Goal: Information Seeking & Learning: Learn about a topic

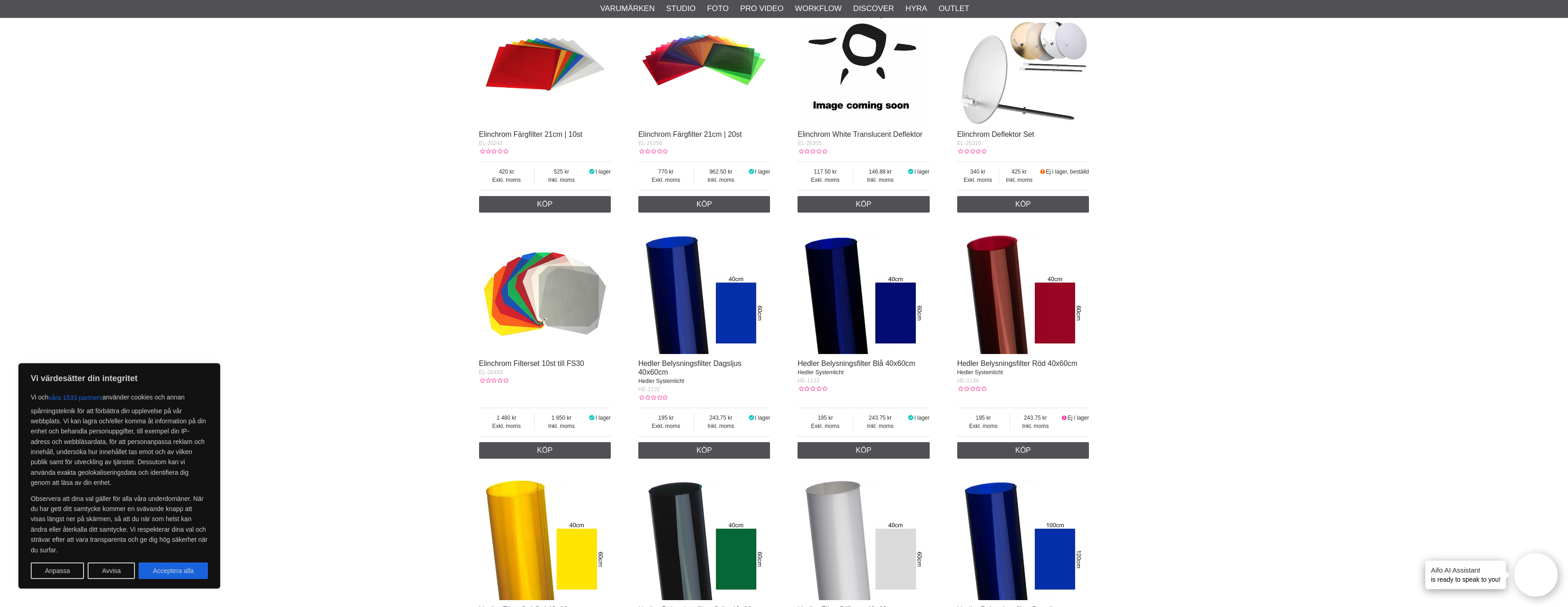
scroll to position [642, 0]
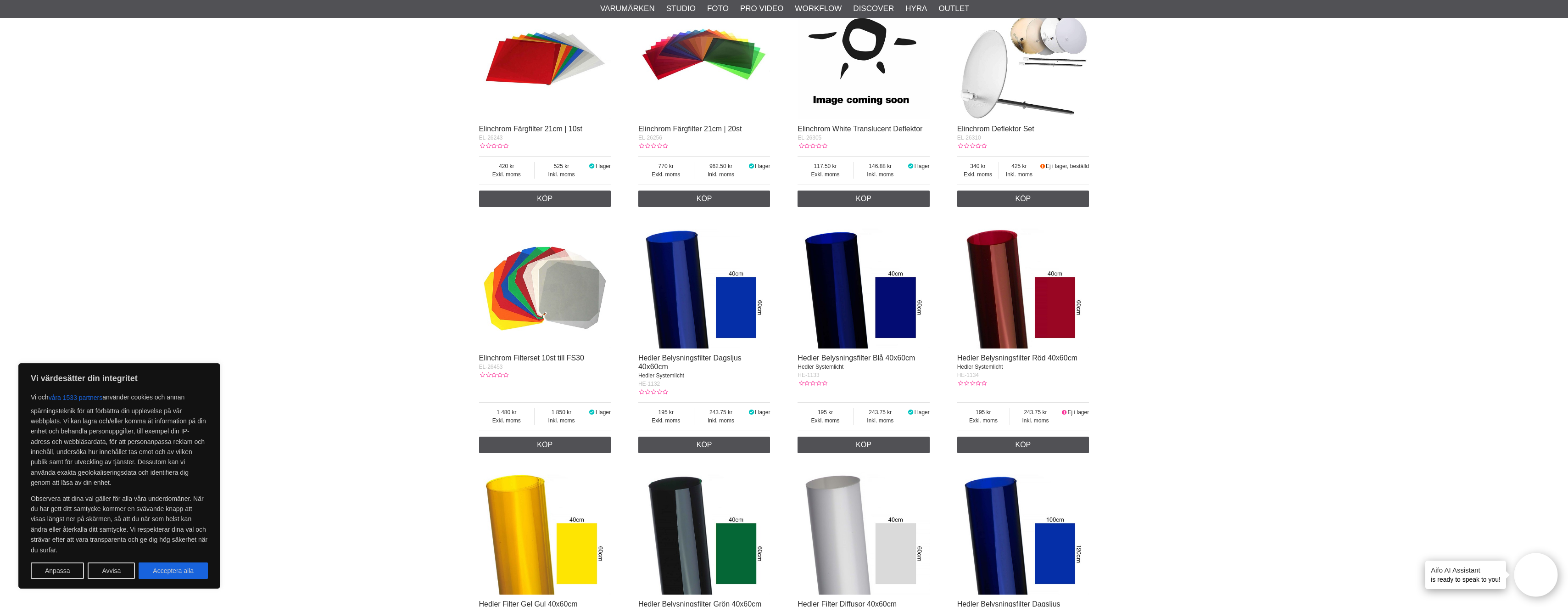
click at [1011, 300] on img at bounding box center [1023, 282] width 132 height 132
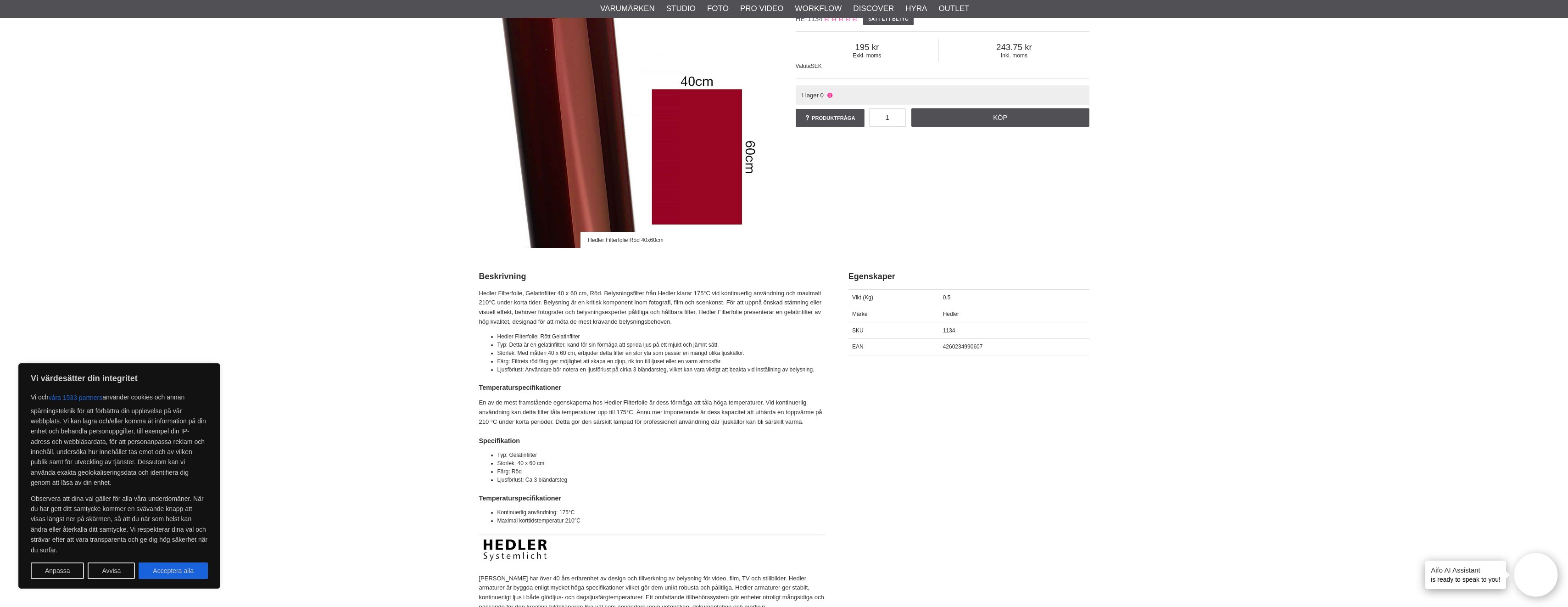
scroll to position [184, 0]
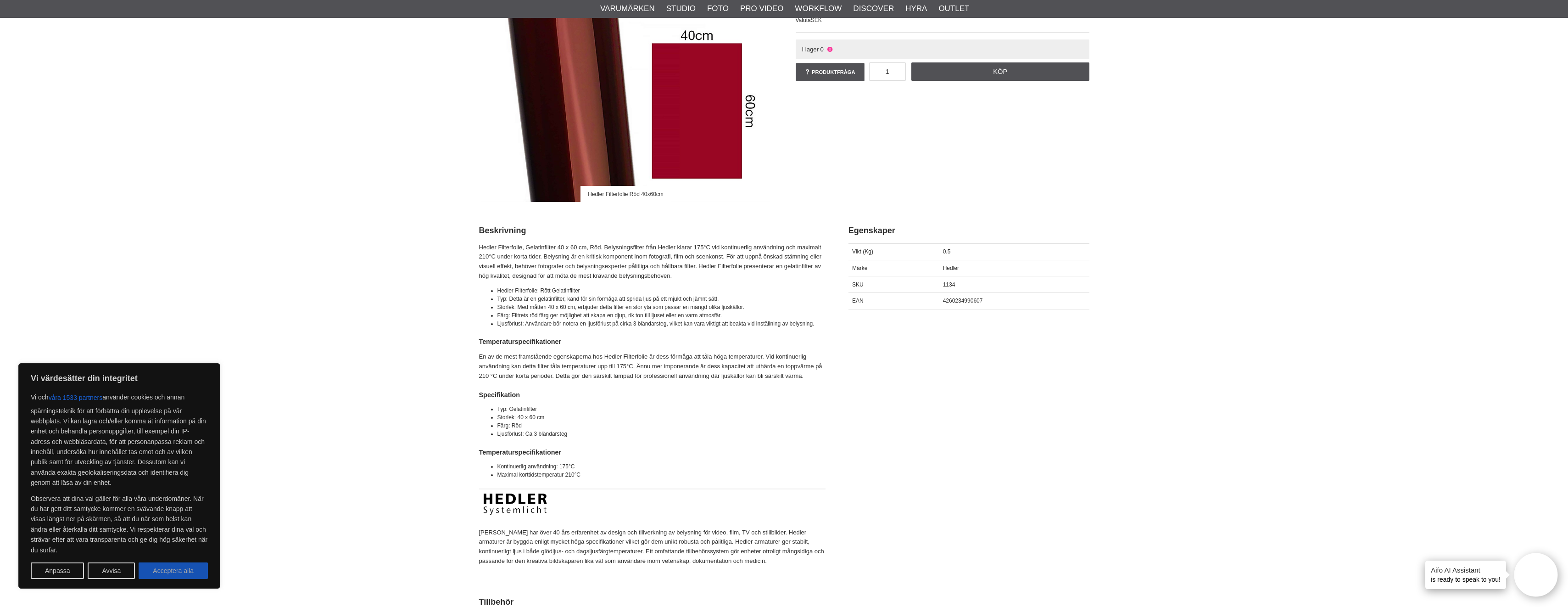
click at [159, 564] on button "Acceptera alla" at bounding box center [173, 570] width 69 height 16
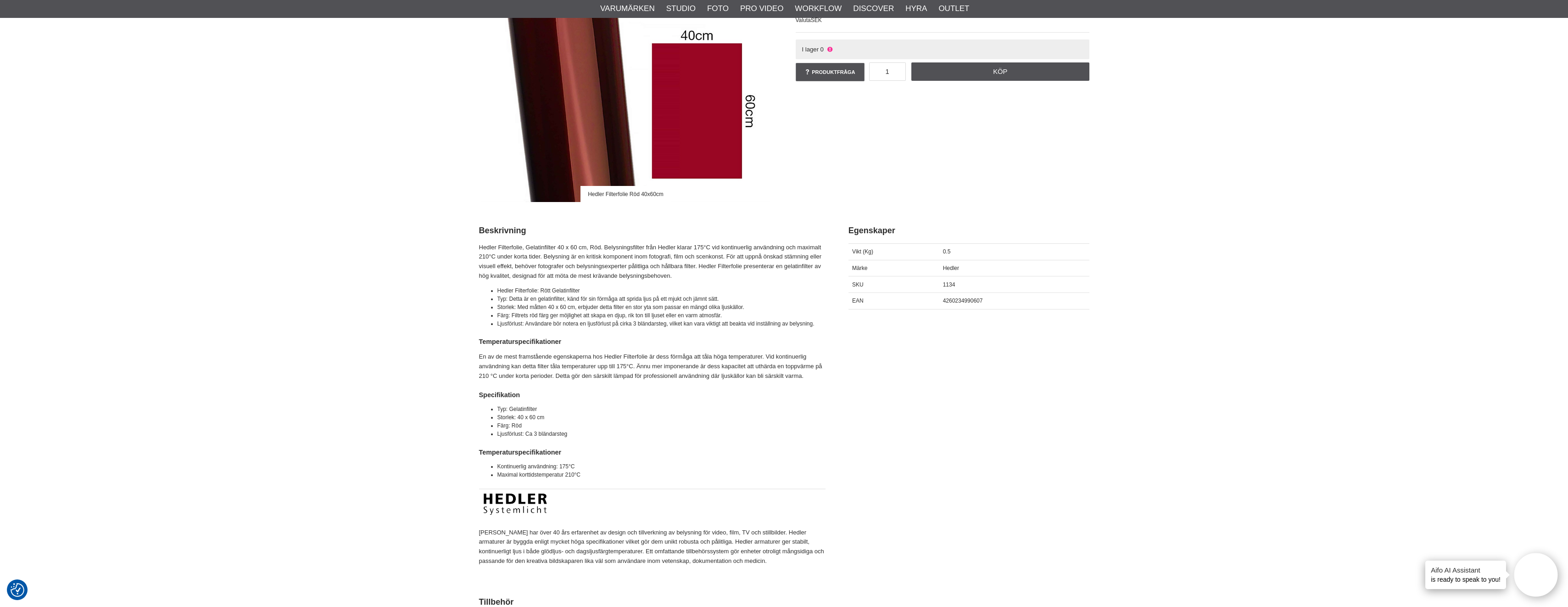
checkbox input "true"
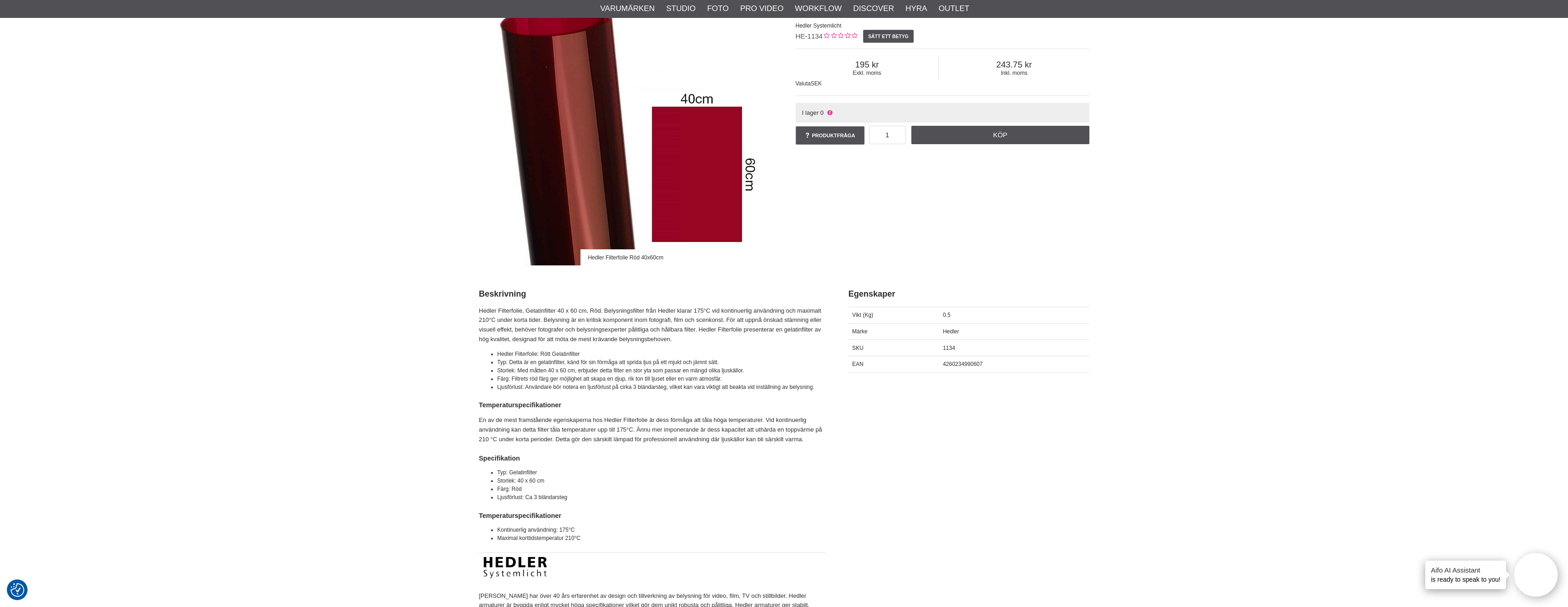
scroll to position [92, 0]
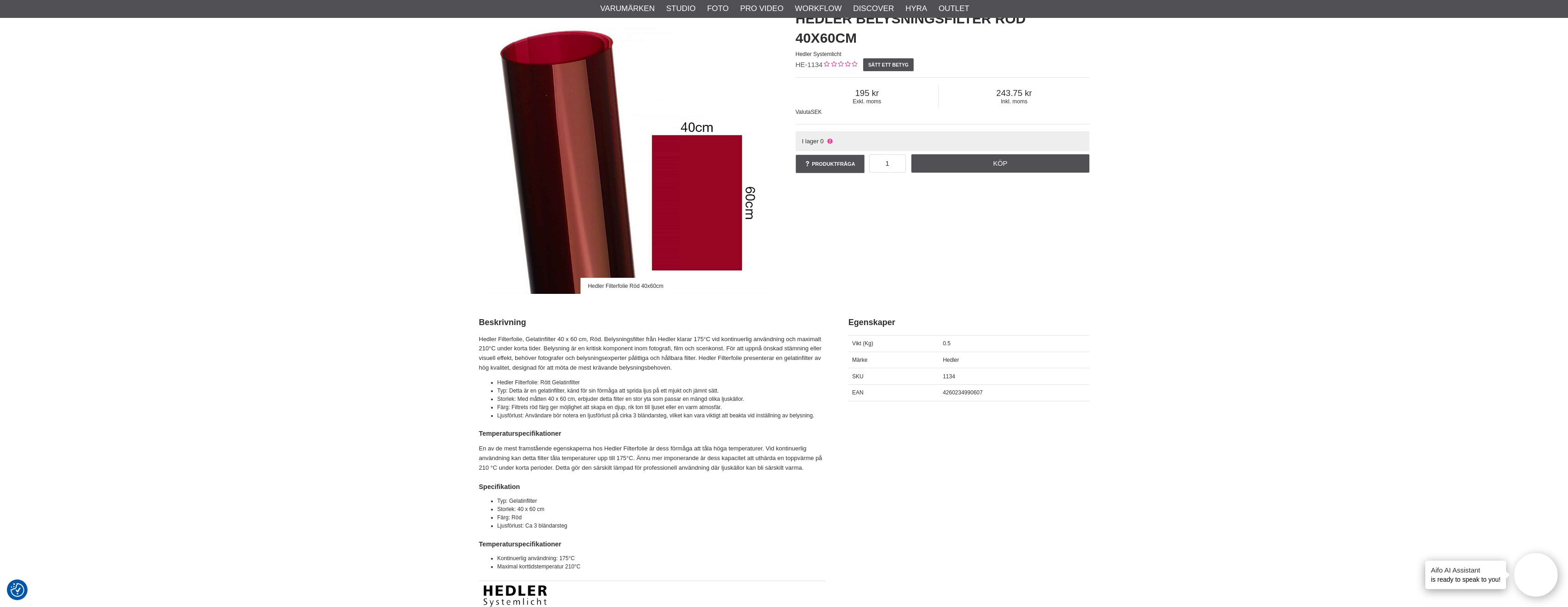
click at [707, 186] on img at bounding box center [626, 147] width 293 height 293
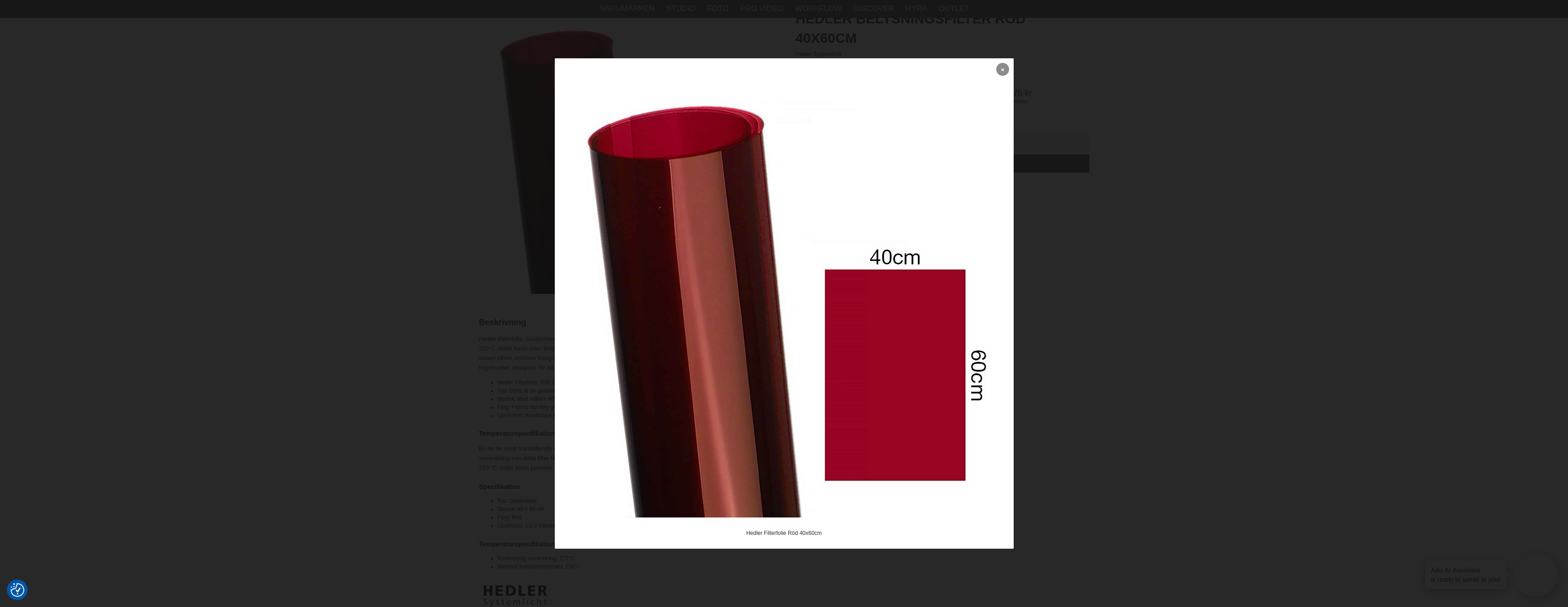
click at [1007, 69] on link at bounding box center [1003, 69] width 13 height 13
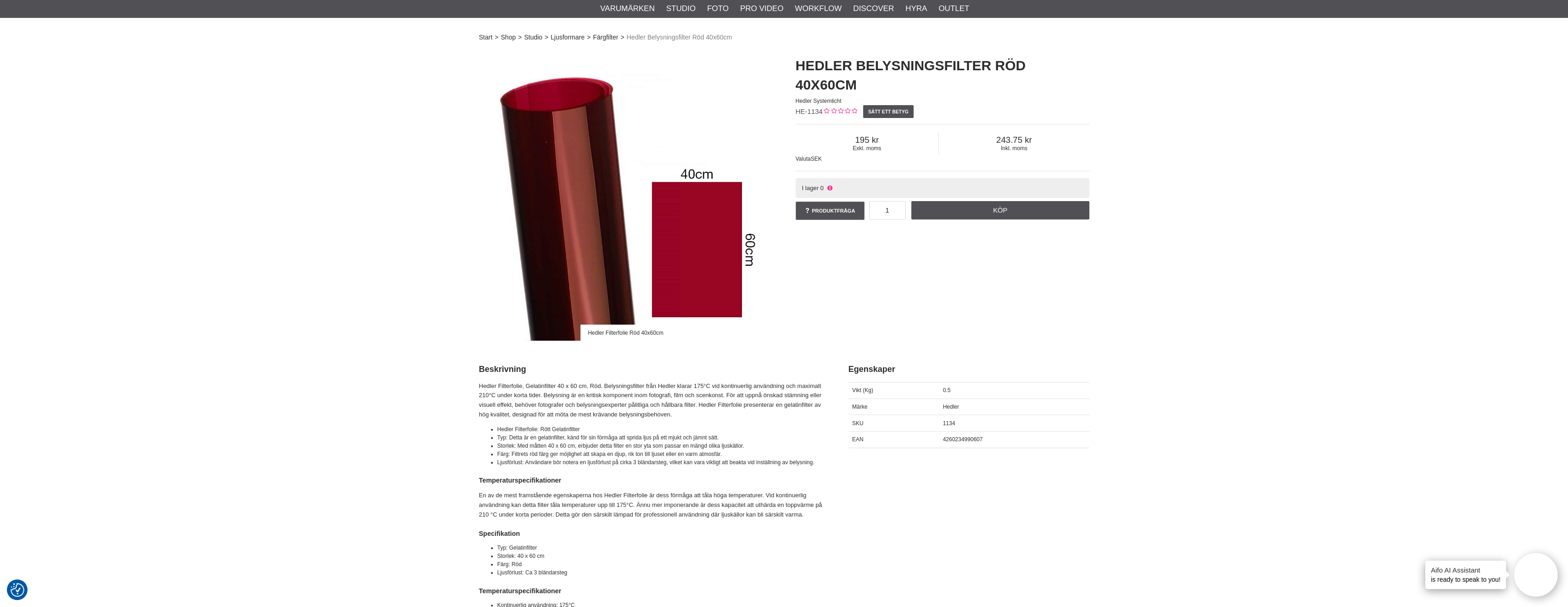
scroll to position [0, 0]
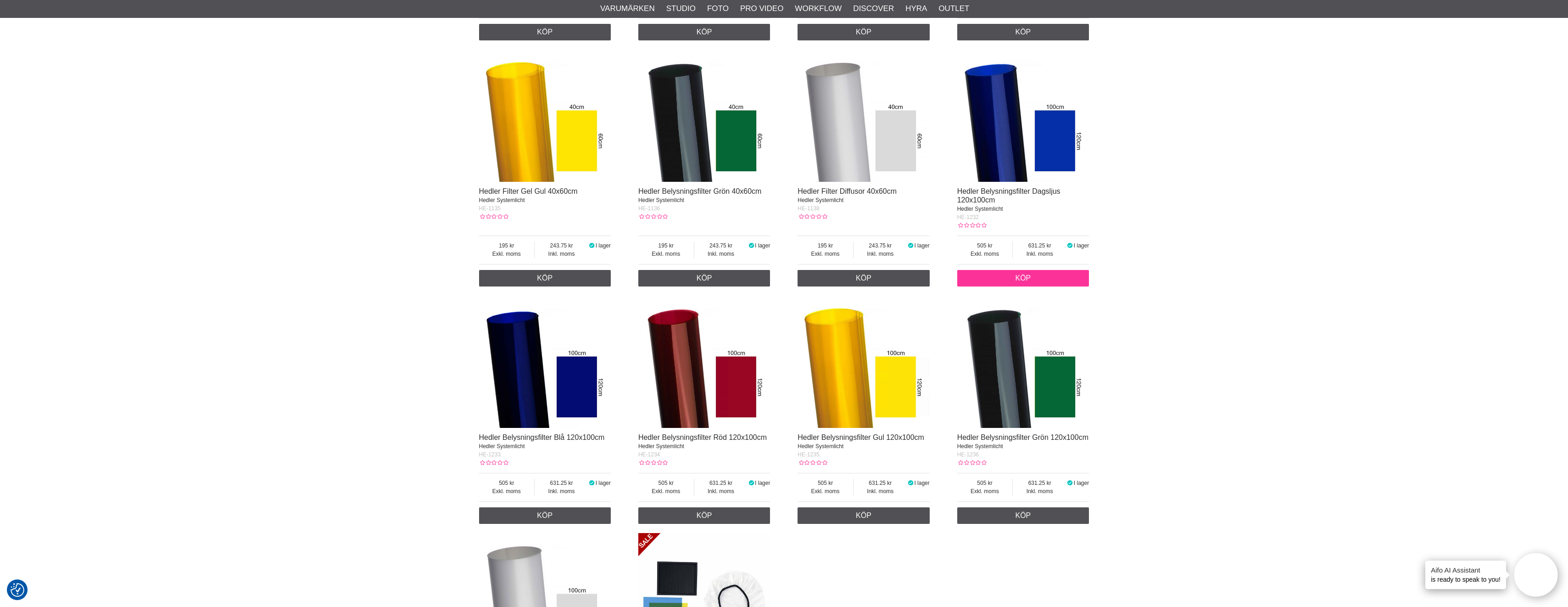
scroll to position [1056, 0]
click at [730, 382] on img at bounding box center [704, 361] width 132 height 132
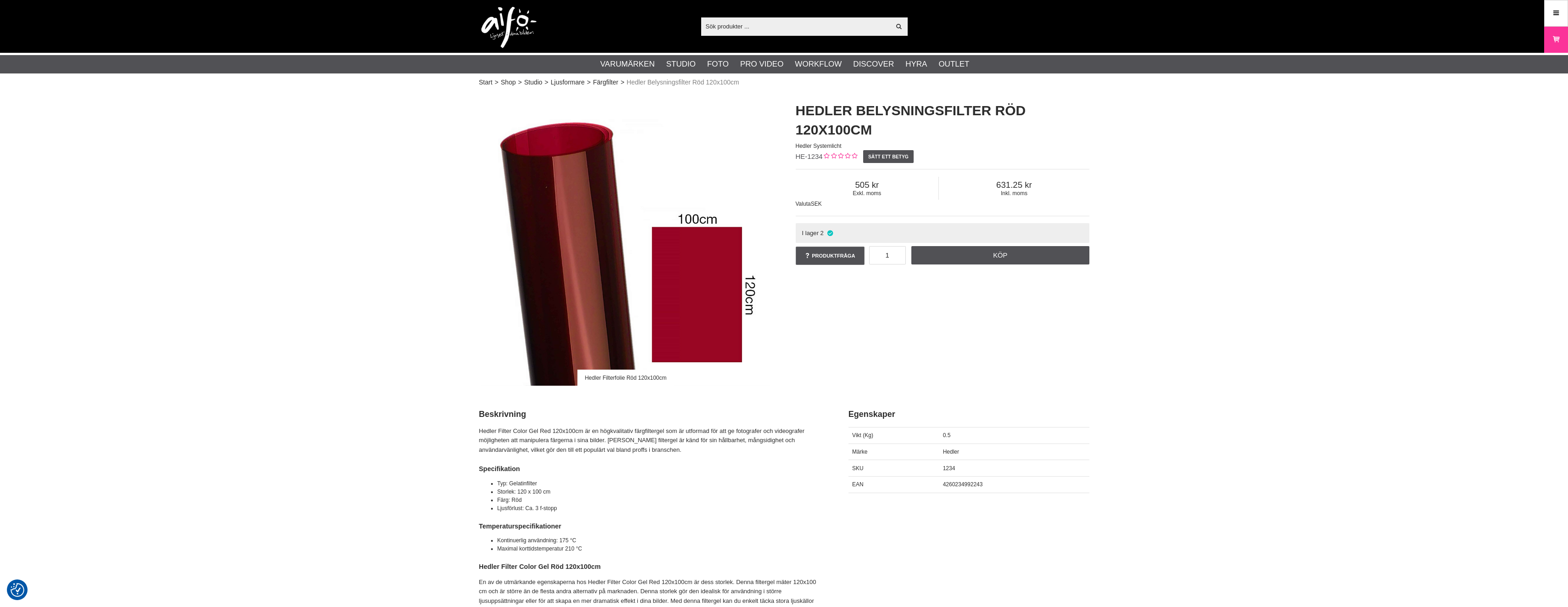
checkbox input "true"
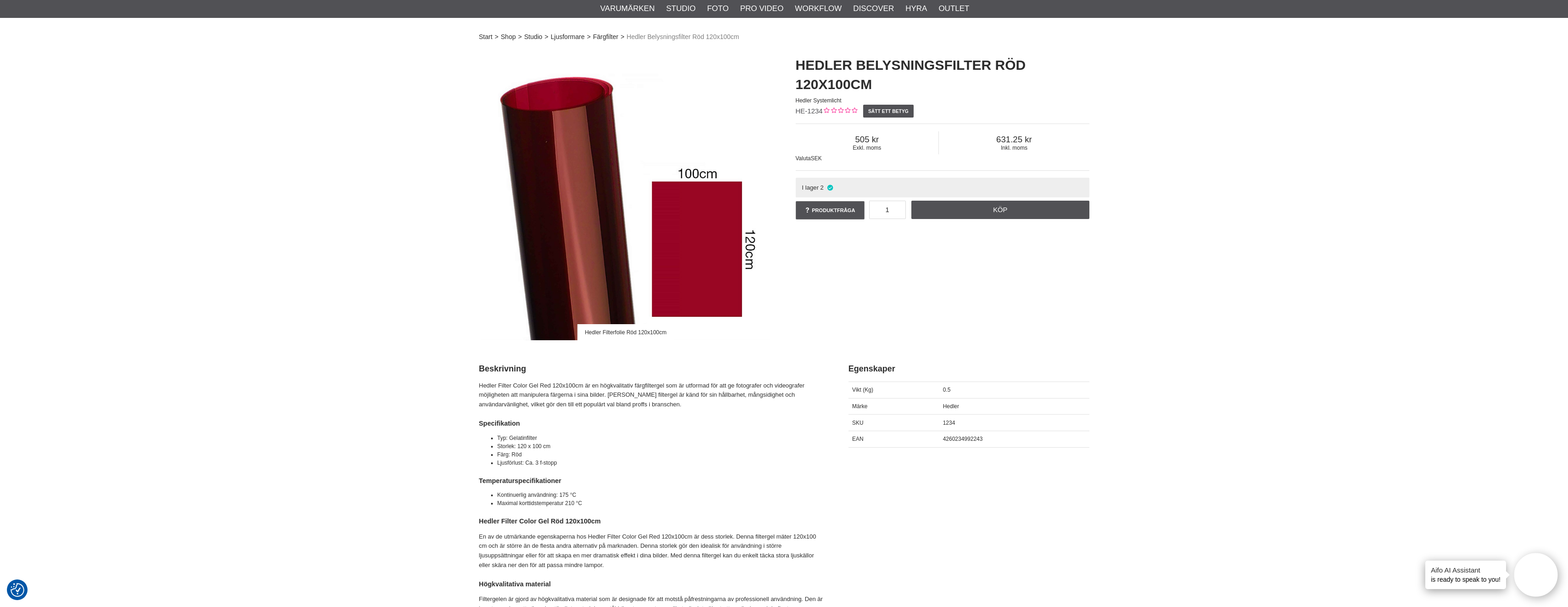
scroll to position [92, 0]
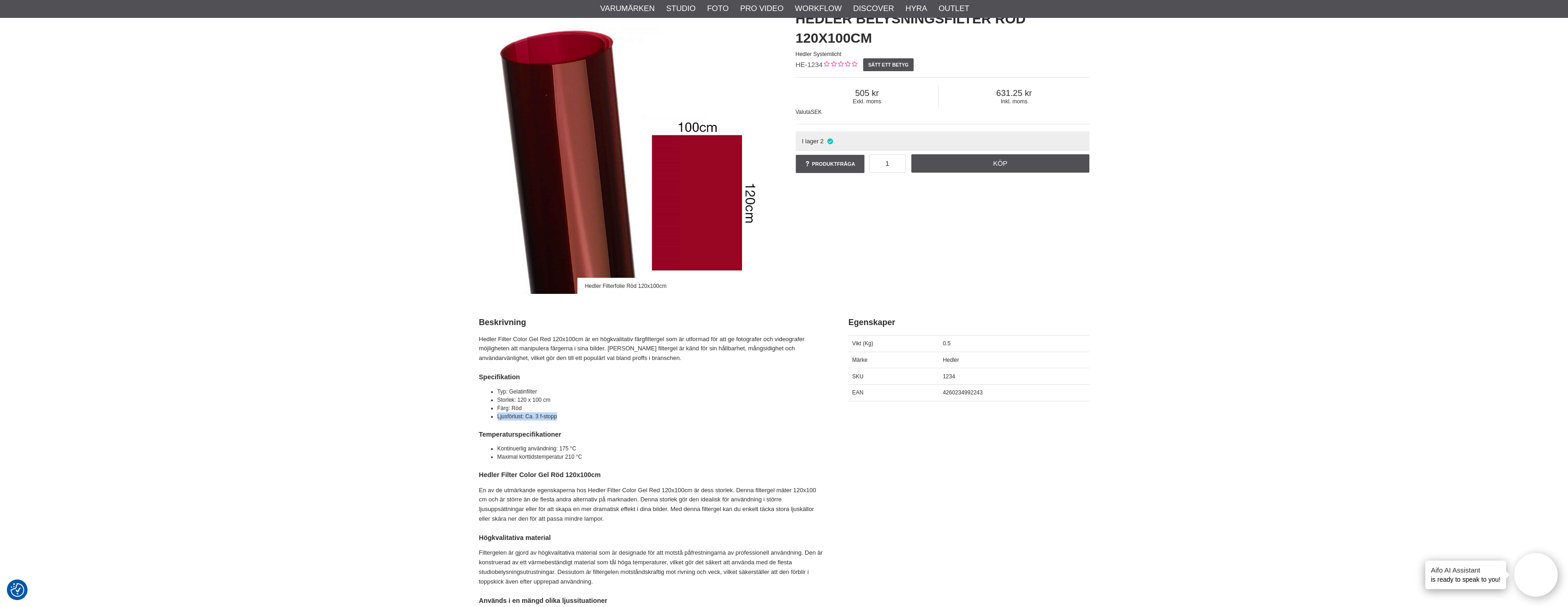
drag, startPoint x: 496, startPoint y: 415, endPoint x: 574, endPoint y: 412, distance: 78.1
click at [574, 412] on ul "Typ: Gelatinfilter Storlek: 120 x 100 cm Färg: Röd Ljusförlust: Ca. 3 f-stopp" at bounding box center [652, 404] width 346 height 33
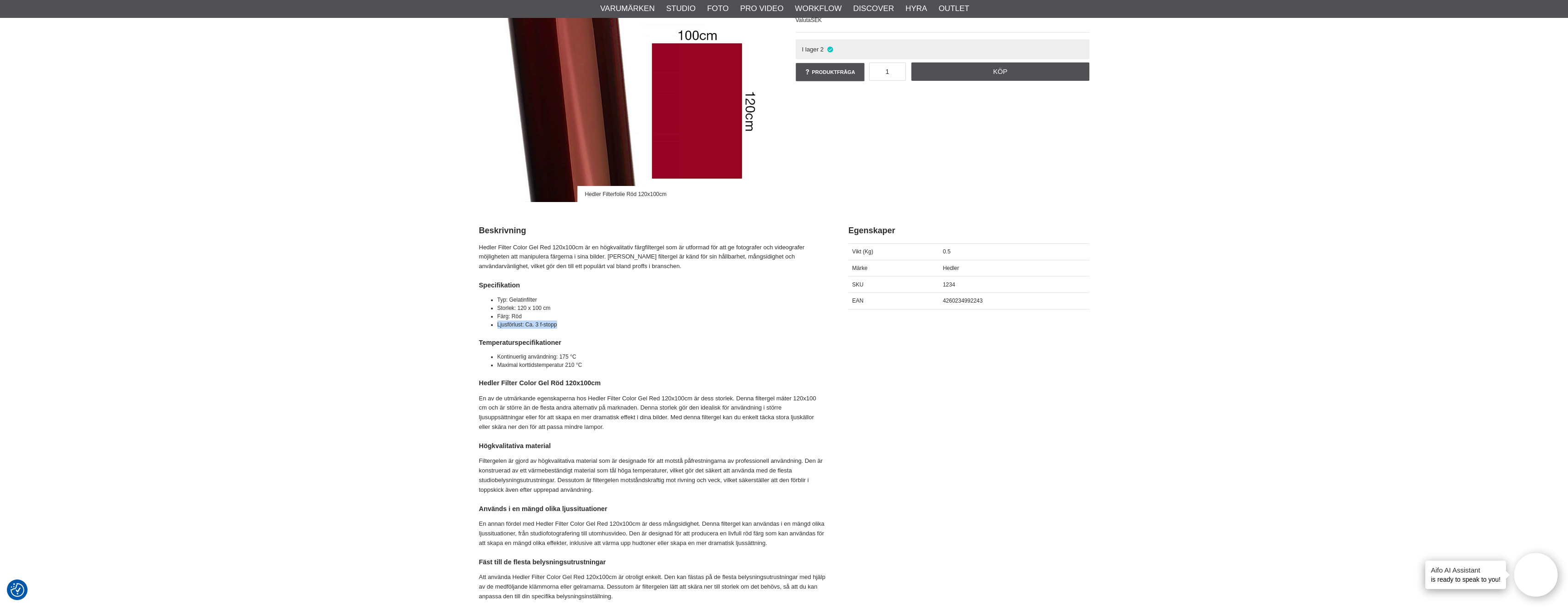
scroll to position [46, 0]
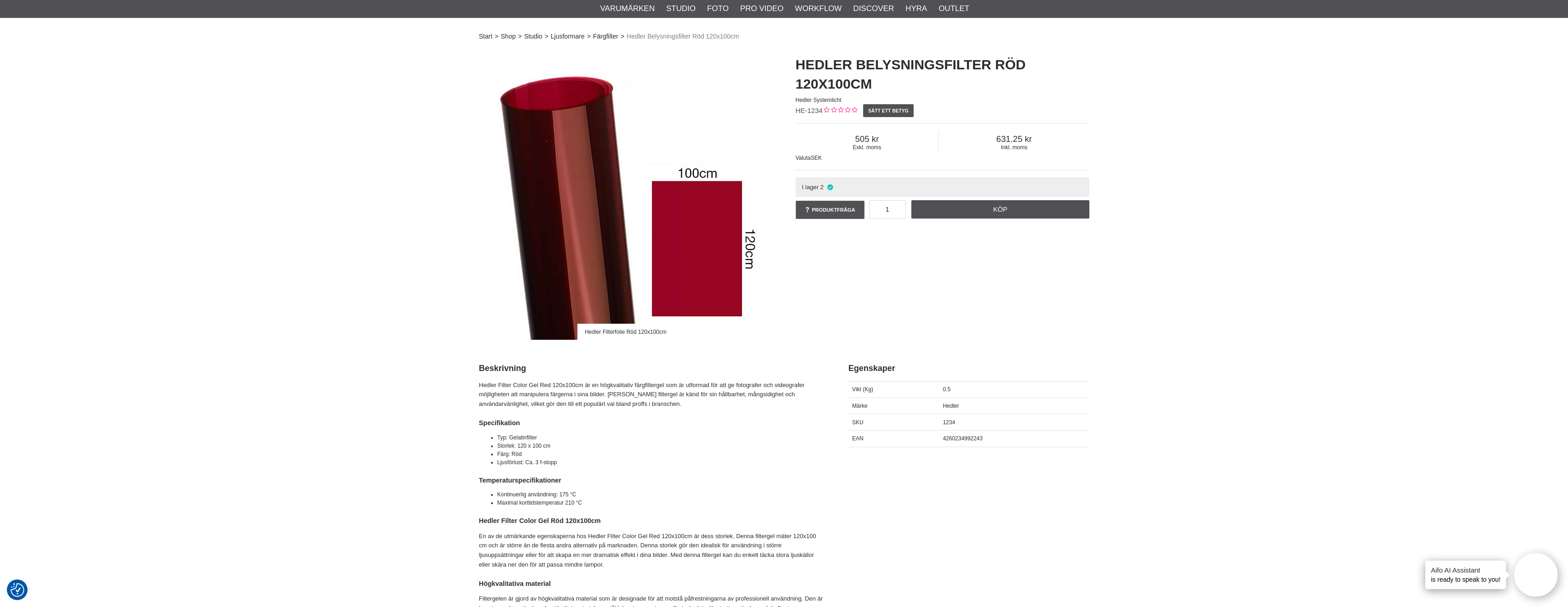
drag, startPoint x: 1096, startPoint y: 49, endPoint x: 1080, endPoint y: 44, distance: 16.8
click at [1096, 49] on div "Hedler Belysningsfilter Röd 120x100cm Hedler Systemlicht HE-1234 Sätt ett betyg…" at bounding box center [942, 138] width 317 height 184
